Goal: Task Accomplishment & Management: Use online tool/utility

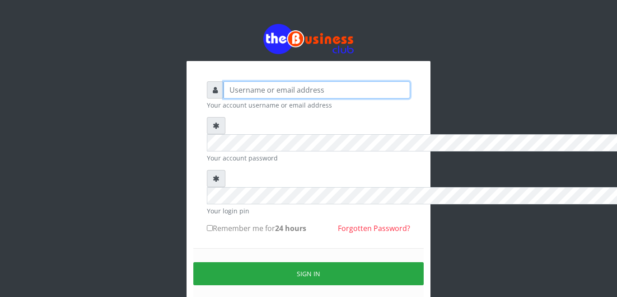
click at [223, 81] on input "text" at bounding box center [316, 89] width 186 height 17
type input "happinesschidera20@gmail.com"
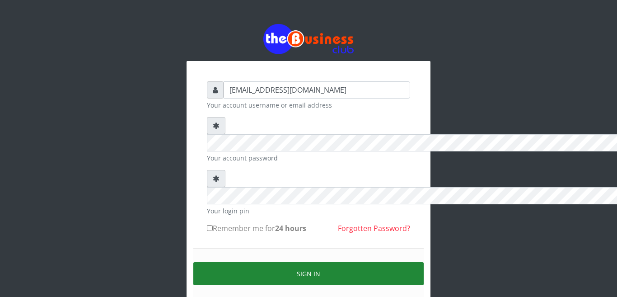
click at [193, 262] on button "Sign in" at bounding box center [308, 273] width 230 height 23
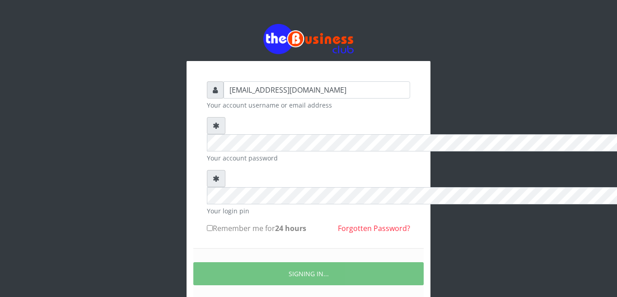
click at [207, 225] on input "Remember me for 24 hours" at bounding box center [210, 228] width 6 height 6
checkbox input "true"
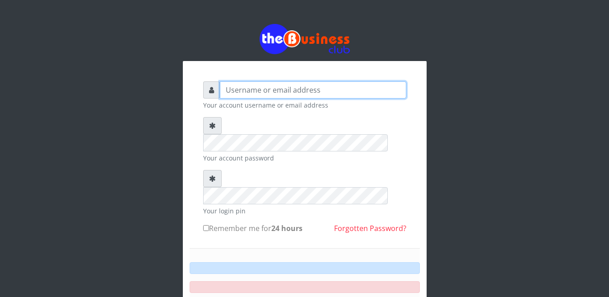
click at [230, 81] on input "text" at bounding box center [313, 89] width 186 height 17
type input "[EMAIL_ADDRESS][DOMAIN_NAME]"
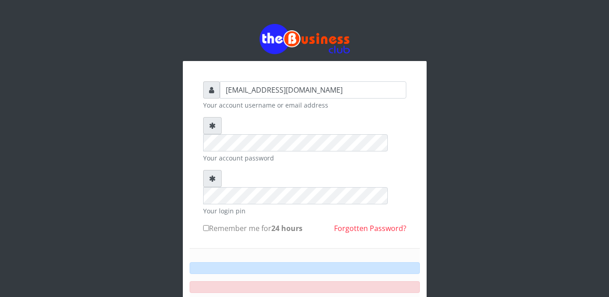
click at [200, 173] on div "happinesschidera20@gmail.com Your account username or email address Your accoun…" at bounding box center [304, 219] width 217 height 291
click at [213, 223] on label "Remember me for 24 hours" at bounding box center [252, 228] width 99 height 11
click at [209, 225] on input "Remember me for 24 hours" at bounding box center [206, 228] width 6 height 6
checkbox input "true"
click at [333, 269] on div "Sign in" at bounding box center [305, 292] width 230 height 89
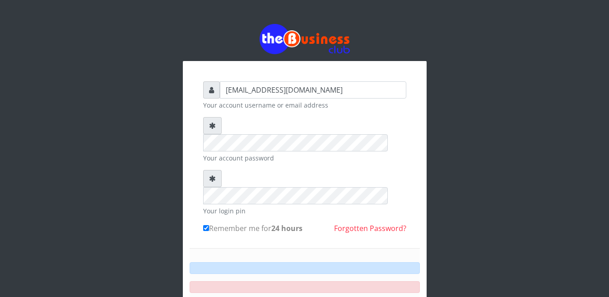
scroll to position [37, 0]
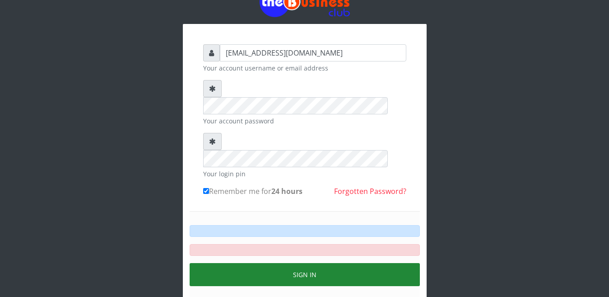
drag, startPoint x: 0, startPoint y: 0, endPoint x: 301, endPoint y: 221, distance: 373.3
click at [301, 263] on button "Sign in" at bounding box center [305, 274] width 230 height 23
click at [190, 263] on button "Sign in" at bounding box center [305, 274] width 230 height 23
click at [301, 263] on button "Sign in" at bounding box center [305, 274] width 230 height 23
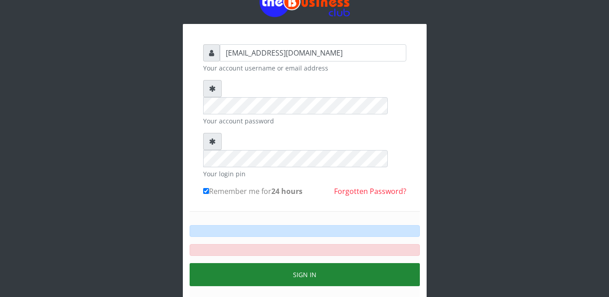
drag, startPoint x: 301, startPoint y: 223, endPoint x: 302, endPoint y: 210, distance: 13.6
click at [302, 263] on button "Sign in" at bounding box center [305, 274] width 230 height 23
click at [303, 263] on button "Sign in" at bounding box center [305, 274] width 230 height 23
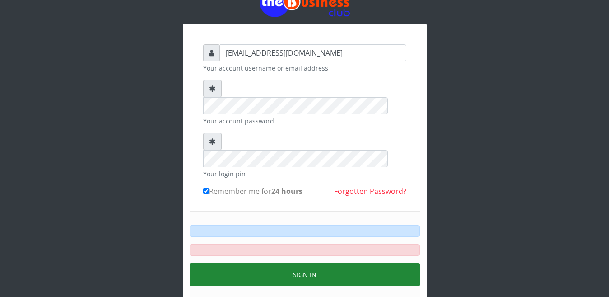
click at [303, 263] on button "Sign in" at bounding box center [305, 274] width 230 height 23
click at [304, 263] on button "Sign in" at bounding box center [305, 274] width 230 height 23
click at [305, 263] on button "Sign in" at bounding box center [305, 274] width 230 height 23
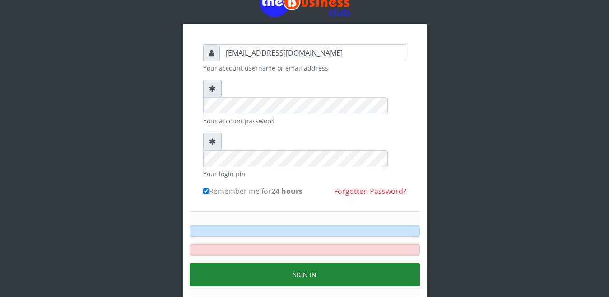
click at [305, 263] on button "Sign in" at bounding box center [305, 274] width 230 height 23
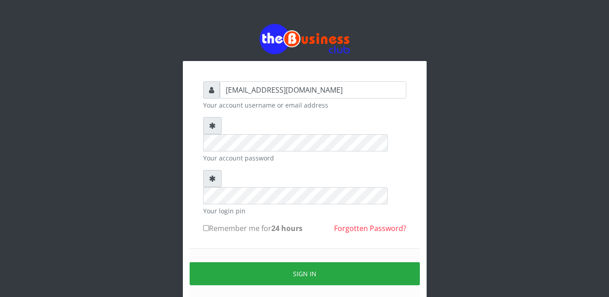
click at [207, 225] on input "Remember me for 24 hours" at bounding box center [206, 228] width 6 height 6
checkbox input "true"
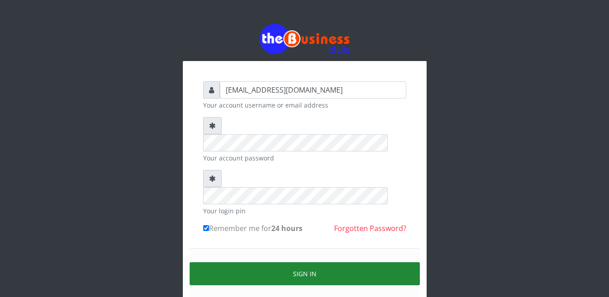
click at [305, 262] on button "Sign in" at bounding box center [305, 273] width 230 height 23
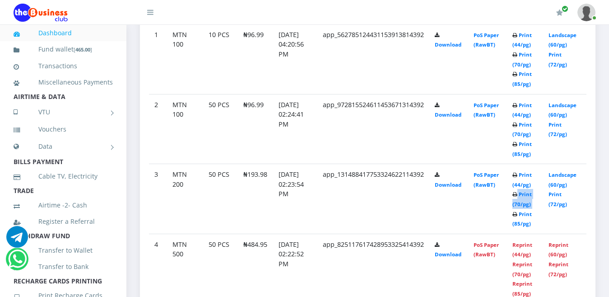
drag, startPoint x: 0, startPoint y: 0, endPoint x: 524, endPoint y: 170, distance: 550.4
click at [524, 94] on td "Print (44/pg) Print (70/pg) Print (85/pg)" at bounding box center [525, 59] width 36 height 70
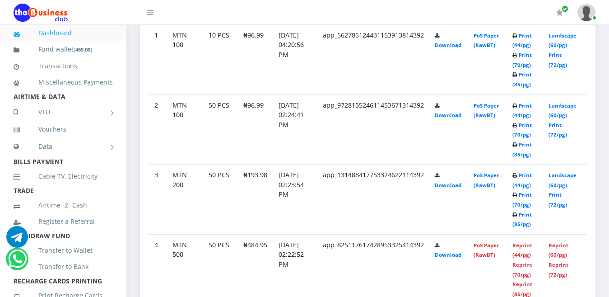
click at [523, 88] on b "Print (44/pg) Print (70/pg) Print (85/pg)" at bounding box center [521, 60] width 19 height 56
click at [524, 88] on b "Print (44/pg) Print (70/pg) Print (85/pg)" at bounding box center [521, 60] width 19 height 56
click at [524, 211] on link "Print (85/pg)" at bounding box center [521, 219] width 19 height 17
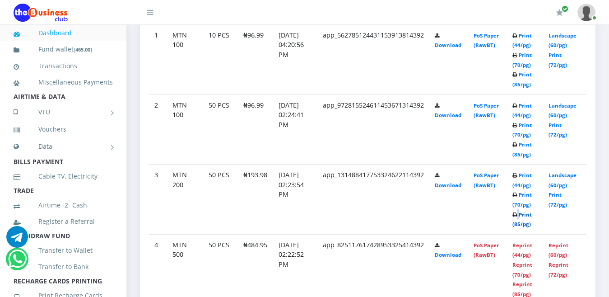
click at [525, 211] on link "Print (85/pg)" at bounding box center [521, 219] width 19 height 17
click at [527, 196] on link "Print (70/pg)" at bounding box center [521, 199] width 19 height 17
click at [528, 196] on link "Print (70/pg)" at bounding box center [521, 199] width 19 height 17
click at [528, 94] on td "Print (44/pg) Print (70/pg) Print (85/pg)" at bounding box center [525, 59] width 36 height 70
